Goal: Information Seeking & Learning: Learn about a topic

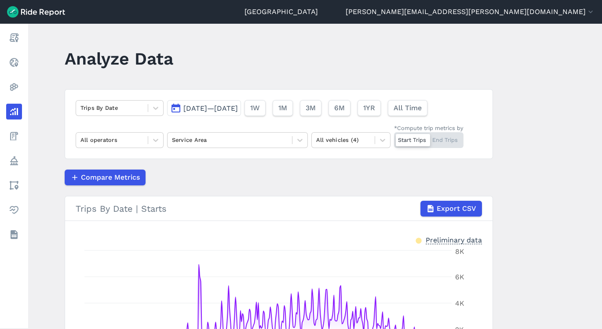
scroll to position [126, 0]
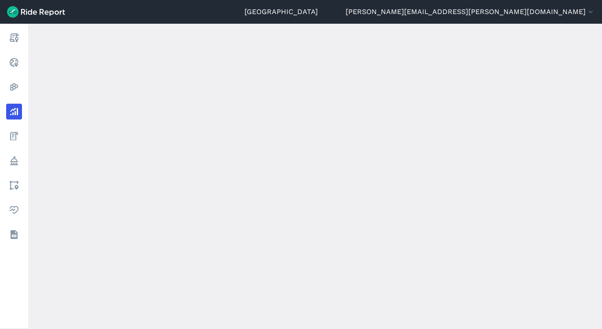
click at [17, 88] on use at bounding box center [14, 87] width 8 height 7
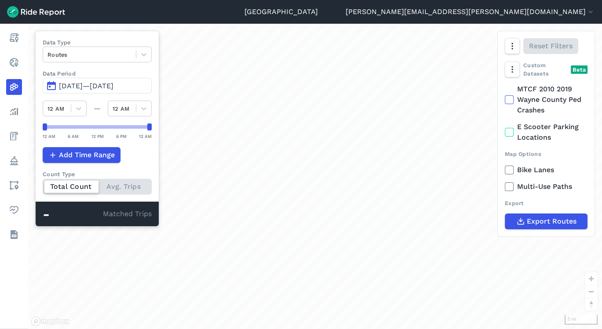
click at [22, 113] on link "Analyze" at bounding box center [14, 112] width 16 height 16
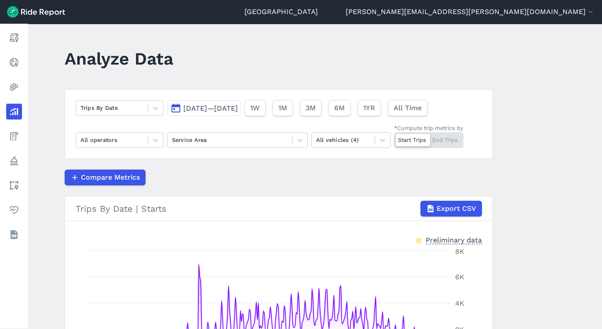
click at [240, 103] on button "[DATE]—[DATE]" at bounding box center [204, 108] width 74 height 16
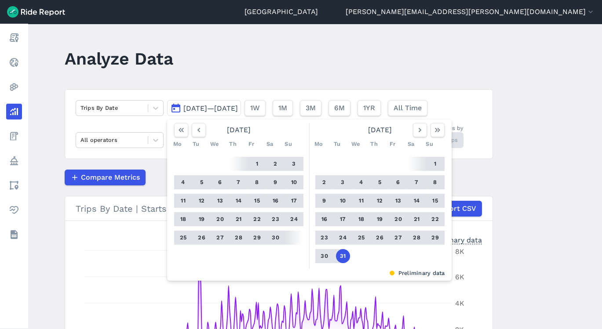
click at [433, 133] on icon "button" at bounding box center [437, 130] width 9 height 9
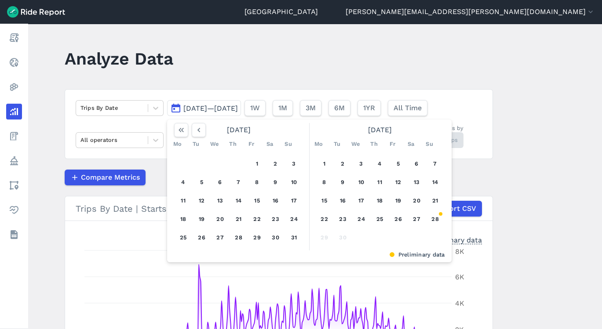
click at [318, 198] on button "15" at bounding box center [325, 201] width 14 height 14
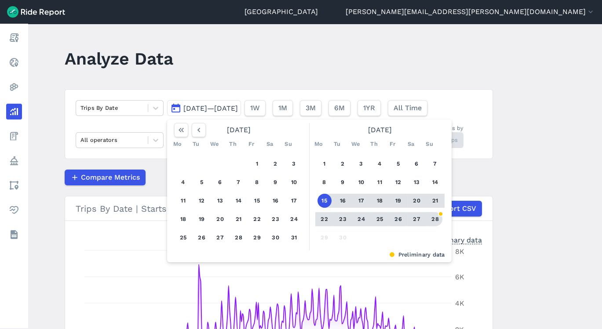
click at [432, 223] on button "28" at bounding box center [435, 219] width 14 height 14
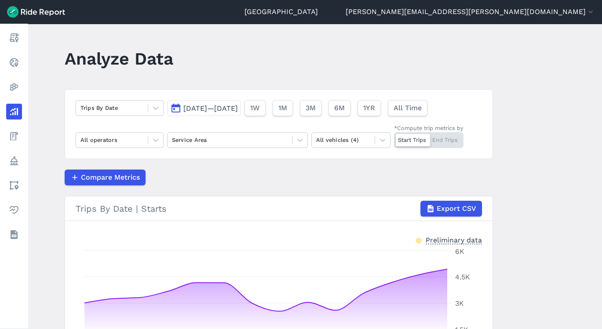
click at [302, 141] on icon at bounding box center [300, 140] width 9 height 9
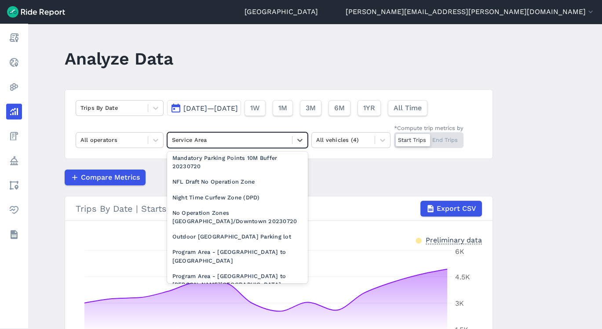
scroll to position [780, 0]
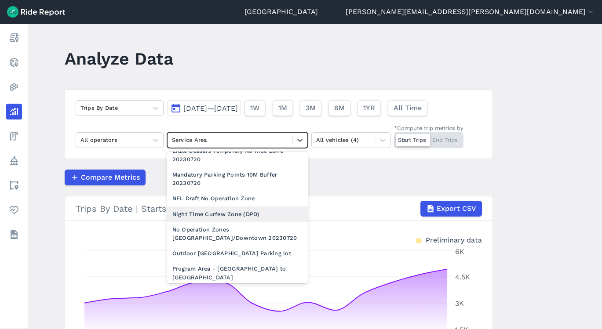
click at [249, 214] on div "Night Time Curfew Zone (DPD)" at bounding box center [237, 214] width 141 height 15
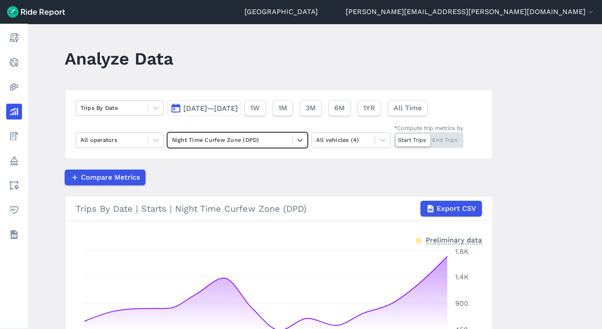
click at [154, 106] on icon at bounding box center [155, 108] width 9 height 9
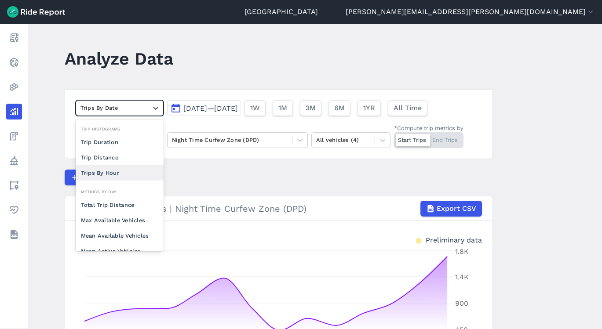
click at [121, 169] on div "Trips By Hour" at bounding box center [120, 172] width 88 height 15
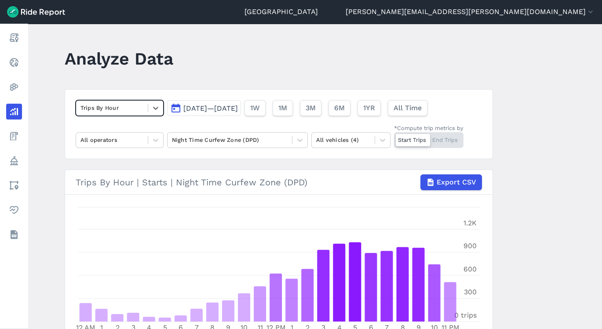
click at [599, 203] on main "Analyze Data option Trips By Hour, selected. Select is focused ,type to refine …" at bounding box center [315, 177] width 574 height 306
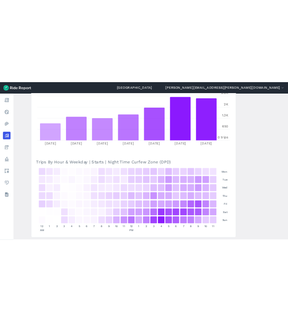
scroll to position [377, 0]
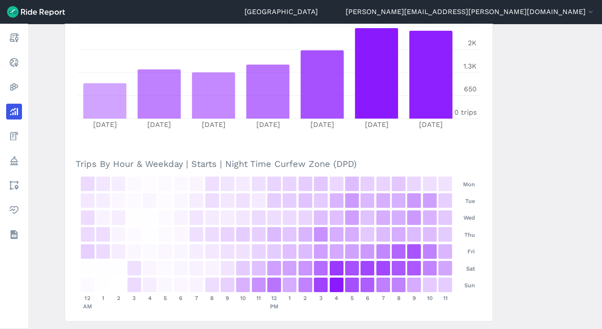
click at [338, 286] on div "302 2.5 %" at bounding box center [336, 285] width 14 height 15
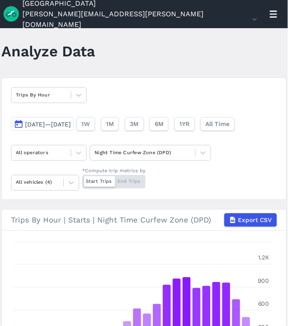
scroll to position [0, 0]
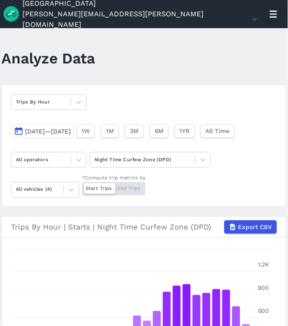
click at [79, 159] on icon at bounding box center [78, 159] width 9 height 9
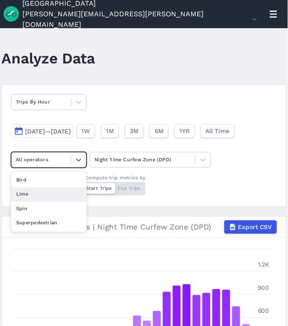
click at [37, 195] on div "Lime" at bounding box center [49, 194] width 76 height 15
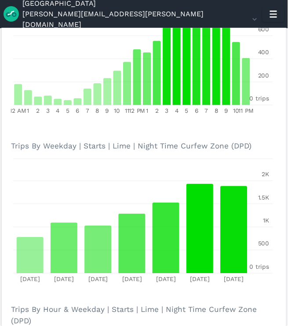
scroll to position [413, 0]
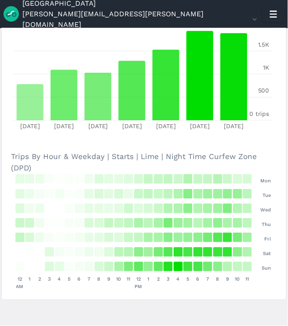
click at [285, 187] on section "Trips By Hour | Starts | Lime | Night Time Curfew Zone (DPD) Export CSV 12 AM 1…" at bounding box center [143, 51] width 285 height 497
click at [286, 187] on main "Analyze Data Trips By Hour Sep 15, 2025—Sep 28, 2025 1W 1M 3M 6M 1YR All Time L…" at bounding box center [144, 176] width 288 height 297
click at [285, 190] on main "Analyze Data Trips By Hour Sep 15, 2025—Sep 28, 2025 1W 1M 3M 6M 1YR All Time L…" at bounding box center [144, 176] width 288 height 297
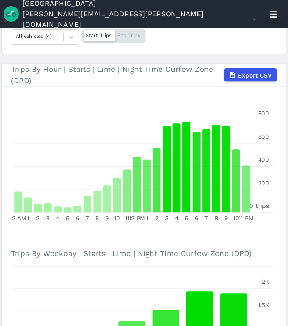
scroll to position [0, 0]
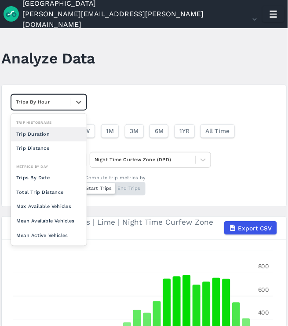
click at [84, 109] on div at bounding box center [78, 102] width 15 height 15
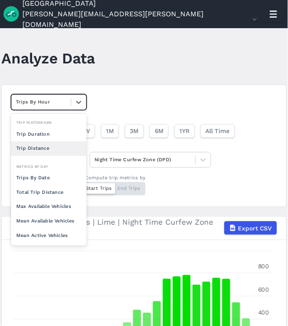
click at [46, 147] on div "Trip Distance" at bounding box center [49, 148] width 76 height 15
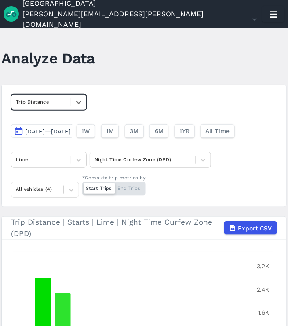
scroll to position [130, 0]
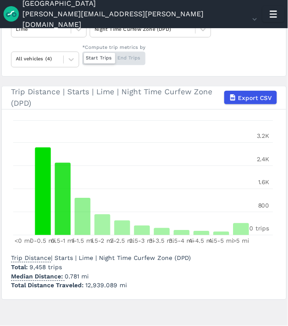
click at [77, 32] on icon at bounding box center [78, 29] width 9 height 9
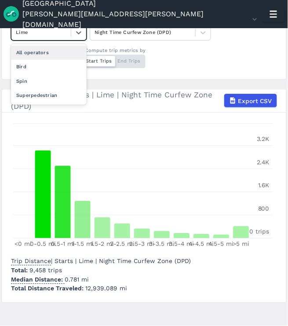
click at [31, 51] on div "All operators" at bounding box center [49, 53] width 76 height 15
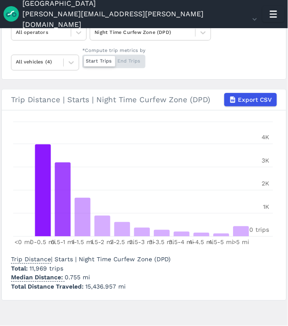
click at [77, 32] on icon at bounding box center [78, 32] width 9 height 9
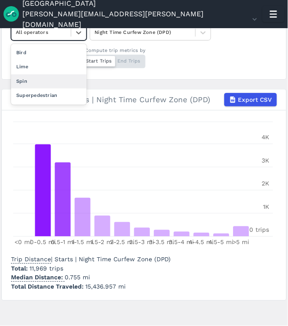
click at [47, 77] on div "Spin" at bounding box center [49, 81] width 76 height 15
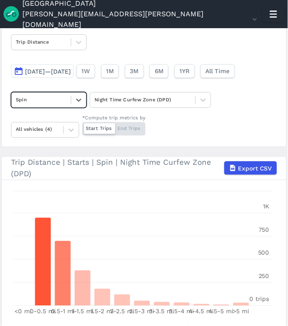
scroll to position [58, 0]
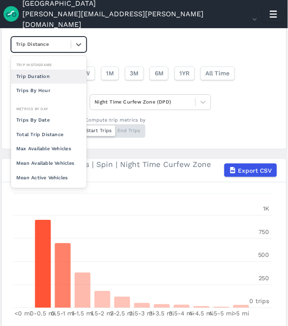
click at [80, 42] on icon at bounding box center [78, 44] width 9 height 9
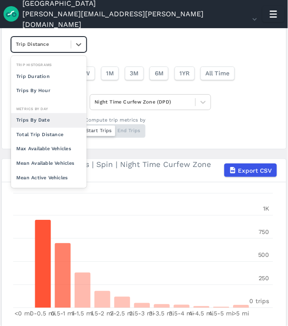
click at [44, 119] on div "Trips By Date" at bounding box center [49, 120] width 76 height 15
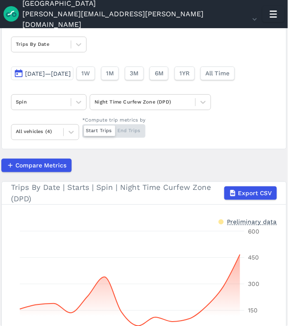
click at [286, 288] on main "Analyze Data Trips By Date Sep 15, 2025—Sep 28, 2025 1W 1M 3M 6M 1YR All Time S…" at bounding box center [144, 176] width 288 height 297
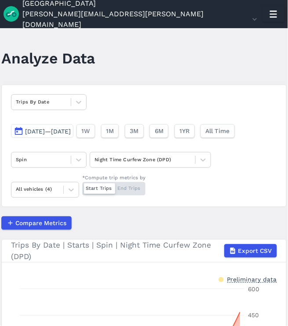
click at [72, 108] on div at bounding box center [78, 102] width 15 height 15
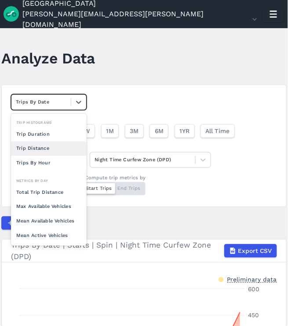
click at [43, 147] on div "Trip Distance" at bounding box center [49, 148] width 76 height 15
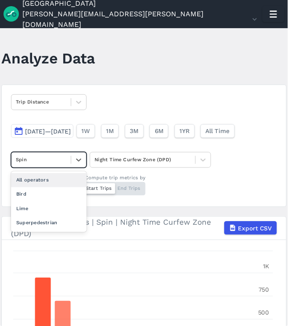
click at [77, 155] on icon at bounding box center [78, 159] width 9 height 9
click at [50, 186] on div "All operators" at bounding box center [49, 180] width 76 height 15
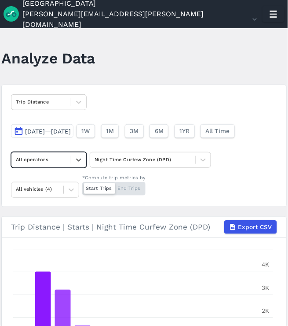
click at [207, 166] on div at bounding box center [203, 159] width 15 height 15
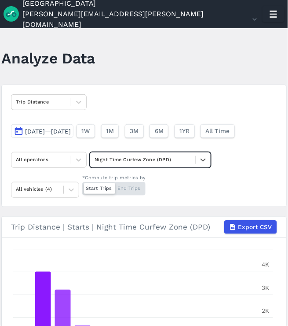
click at [204, 150] on div "Trip Distance Sep 15, 2025—Sep 28, 2025 1W 1M 3M 6M 1YR All Time All operators …" at bounding box center [143, 145] width 285 height 122
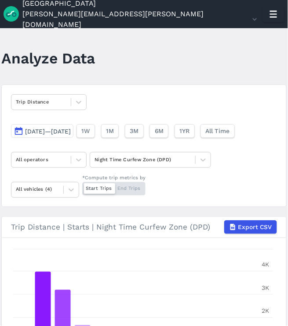
click at [203, 157] on icon at bounding box center [203, 159] width 9 height 9
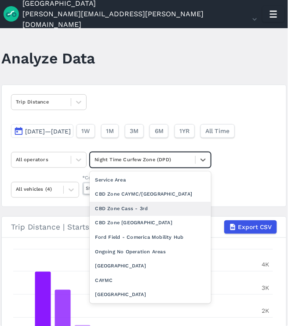
click at [135, 209] on div "CBD Zone Cass - 3rd" at bounding box center [150, 208] width 121 height 15
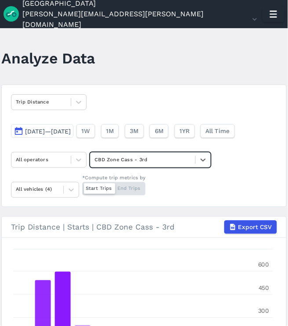
click at [285, 251] on main "Analyze Data Trip Distance Sep 15, 2025—Sep 28, 2025 1W 1M 3M 6M 1YR All Time A…" at bounding box center [144, 176] width 288 height 297
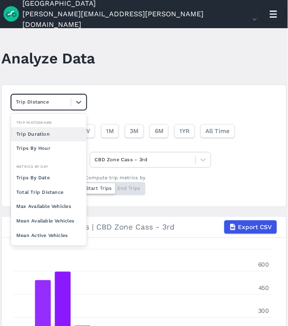
click at [82, 102] on icon at bounding box center [78, 102] width 9 height 9
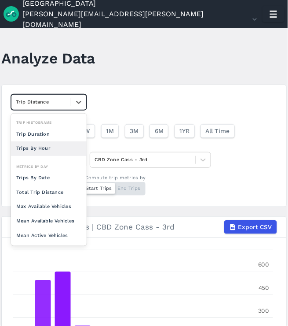
click at [35, 149] on div "Trips By Hour" at bounding box center [49, 148] width 76 height 15
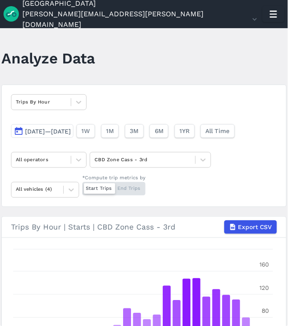
click at [286, 176] on main "Analyze Data Trips By Hour Sep 15, 2025—Sep 28, 2025 1W 1M 3M 6M 1YR All Time A…" at bounding box center [144, 176] width 288 height 297
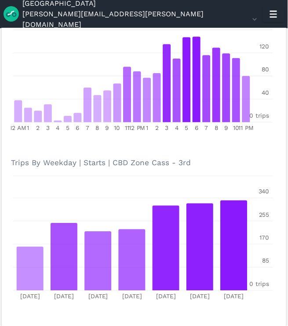
scroll to position [237, 0]
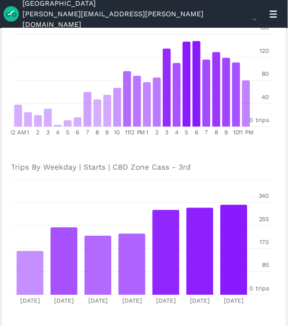
click at [285, 273] on main "Analyze Data Trips By Hour Sep 15, 2025—Sep 28, 2025 1W 1M 3M 6M 1YR All Time A…" at bounding box center [144, 176] width 288 height 297
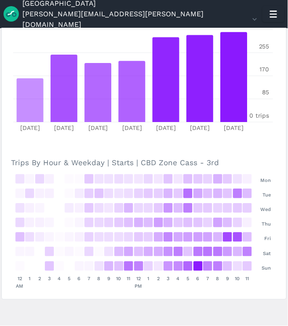
click at [131, 293] on section "Trips By Hour | Starts | CBD Zone Cass - 3rd Export CSV 12 AM 1 2 3 4 5 6 7 8 9…" at bounding box center [143, 52] width 285 height 493
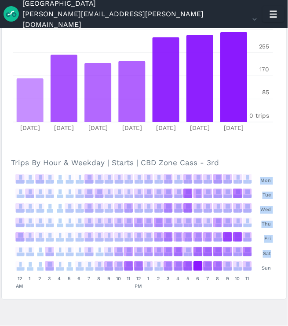
drag, startPoint x: 285, startPoint y: 247, endPoint x: 291, endPoint y: 155, distance: 92.1
click at [288, 155] on html "Detroit darius.mason@detroitmi.gov Settings Terms Sign Out Report Realtime Heat…" at bounding box center [144, 163] width 288 height 326
drag, startPoint x: 291, startPoint y: 155, endPoint x: 283, endPoint y: 165, distance: 12.9
click at [283, 165] on section "Trips By Hour | Starts | CBD Zone Cass - 3rd Export CSV 12 AM 1 2 3 4 5 6 7 8 9…" at bounding box center [143, 52] width 285 height 493
click at [284, 165] on section "Trips By Hour | Starts | CBD Zone Cass - 3rd Export CSV 12 AM 1 2 3 4 5 6 7 8 9…" at bounding box center [143, 52] width 285 height 493
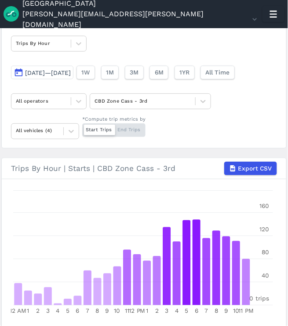
scroll to position [53, 0]
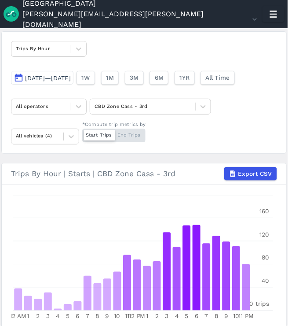
click at [197, 106] on div at bounding box center [203, 106] width 15 height 15
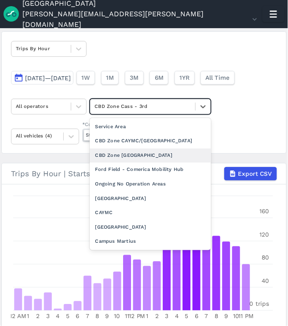
click at [147, 150] on div "CBD Zone Foxtown" at bounding box center [150, 155] width 121 height 15
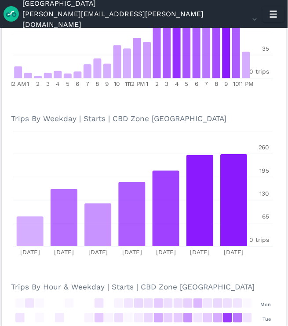
scroll to position [284, 0]
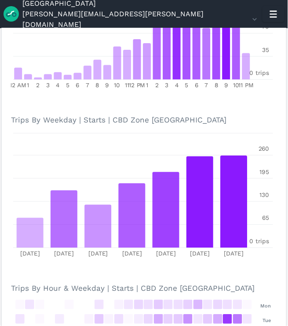
click at [285, 289] on main "Analyze Data Trips By Hour Sep 15, 2025—Sep 28, 2025 1W 1M 3M 6M 1YR All Time A…" at bounding box center [144, 176] width 288 height 297
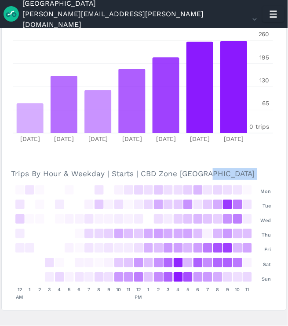
scroll to position [410, 0]
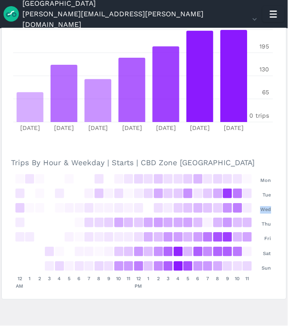
drag, startPoint x: 285, startPoint y: 215, endPoint x: 287, endPoint y: 193, distance: 22.1
click at [287, 193] on main "Analyze Data Trips By Hour Sep 15, 2025—Sep 28, 2025 1W 1M 3M 6M 1YR All Time A…" at bounding box center [144, 176] width 288 height 297
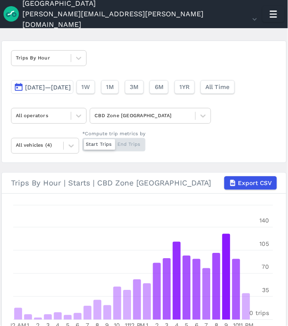
scroll to position [0, 0]
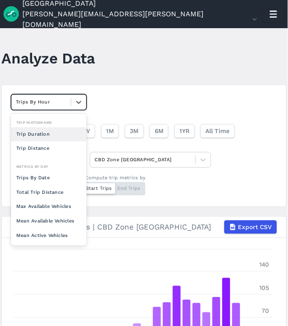
click at [76, 102] on icon at bounding box center [78, 102] width 9 height 9
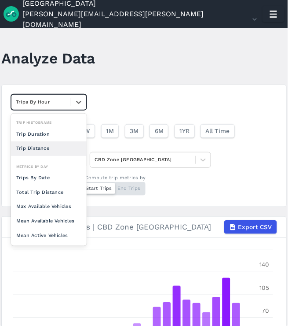
click at [46, 144] on div "Trip Distance" at bounding box center [49, 148] width 76 height 15
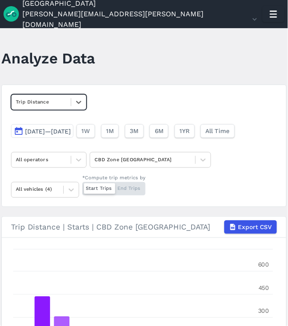
scroll to position [128, 0]
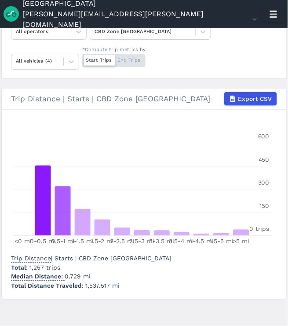
click at [206, 34] on icon at bounding box center [203, 31] width 9 height 9
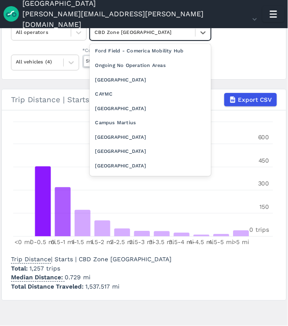
scroll to position [0, 0]
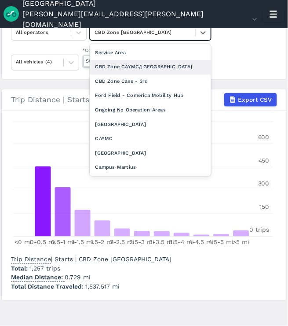
click at [164, 71] on div "CBD Zone CAYMC/Randolph" at bounding box center [150, 67] width 121 height 15
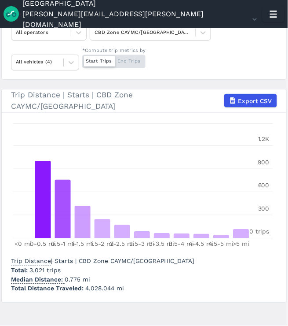
click at [200, 57] on div "Trip Distance Sep 15, 2025—Sep 28, 2025 1W 1M 3M 6M 1YR All Time All operators …" at bounding box center [143, 18] width 285 height 122
click at [285, 75] on main "Analyze Data Trip Distance Sep 15, 2025—Sep 28, 2025 1W 1M 3M 6M 1YR All Time A…" at bounding box center [144, 176] width 288 height 297
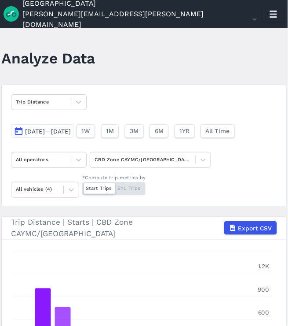
click at [71, 109] on div at bounding box center [78, 102] width 15 height 15
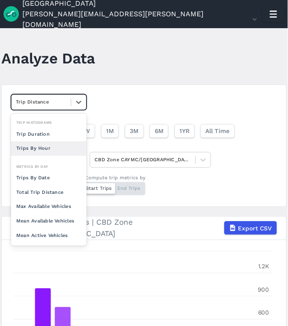
click at [51, 150] on div "Trips By Hour" at bounding box center [49, 148] width 76 height 15
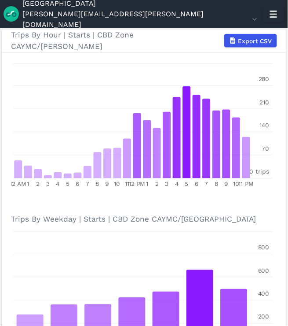
scroll to position [182, 0]
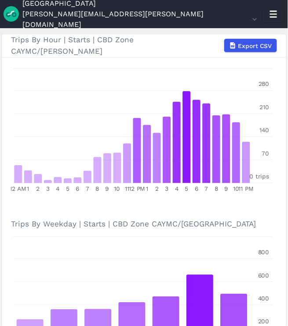
click at [286, 245] on main "Analyze Data option Trips By Hour, selected. Select is focused ,type to refine …" at bounding box center [144, 176] width 288 height 297
click at [285, 243] on main "Analyze Data Trips By Hour Sep 15, 2025—Sep 28, 2025 1W 1M 3M 6M 1YR All Time A…" at bounding box center [144, 176] width 288 height 297
click at [256, 215] on h3 "Trips By Weekday | Starts | CBD Zone CAYMC/Randolph" at bounding box center [144, 224] width 266 height 21
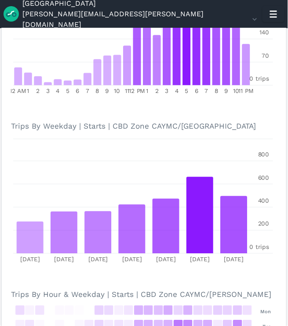
scroll to position [410, 0]
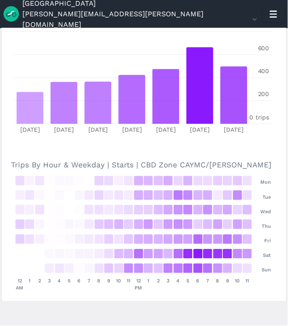
click at [53, 144] on section "Trips By Hour | Starts | CBD Zone CAYMC/Randolph Export CSV 12 AM 1 2 3 4 5 6 7…" at bounding box center [143, 53] width 285 height 495
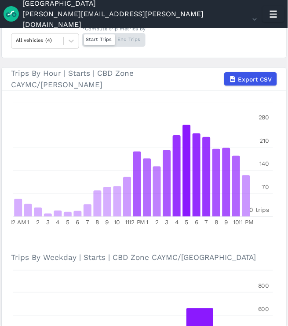
scroll to position [0, 0]
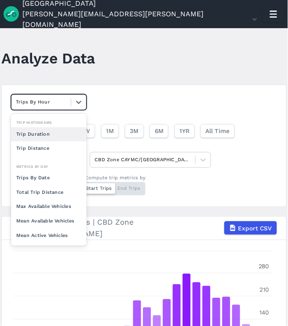
click at [73, 106] on div at bounding box center [78, 102] width 15 height 15
click at [143, 103] on div "option Trip Duration focused, 0 of 2. 10 results available. Use Up and Down to …" at bounding box center [143, 145] width 285 height 122
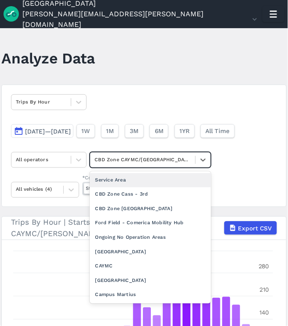
click at [201, 164] on div at bounding box center [203, 159] width 15 height 15
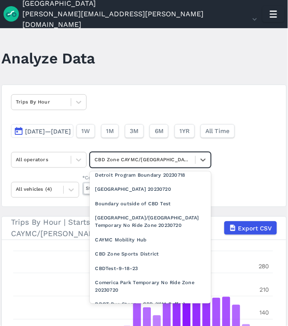
scroll to position [457, 0]
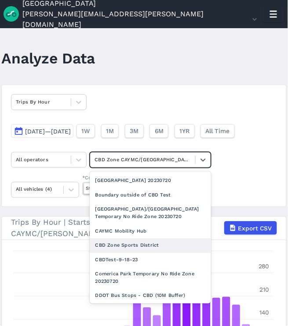
drag, startPoint x: 156, startPoint y: 252, endPoint x: 154, endPoint y: 244, distance: 8.0
click at [154, 244] on div "Service Area CBD Zone Cass - 3rd CBD Zone Foxtown Ford Field - Comerica Mobilit…" at bounding box center [150, 237] width 121 height 132
click at [153, 244] on div "CBD Zone Sports District" at bounding box center [150, 245] width 121 height 15
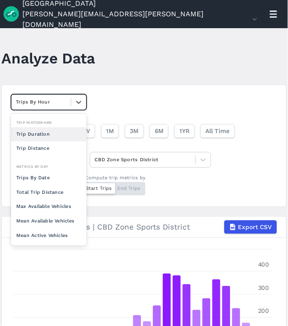
click at [79, 104] on icon at bounding box center [78, 102] width 9 height 9
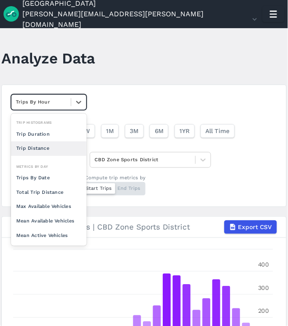
click at [49, 145] on div "Trip Distance" at bounding box center [49, 148] width 76 height 15
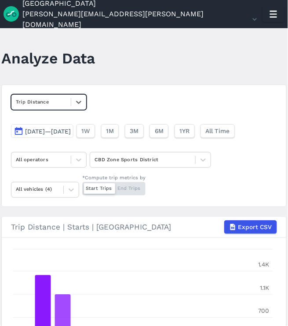
scroll to position [128, 0]
